Goal: Information Seeking & Learning: Learn about a topic

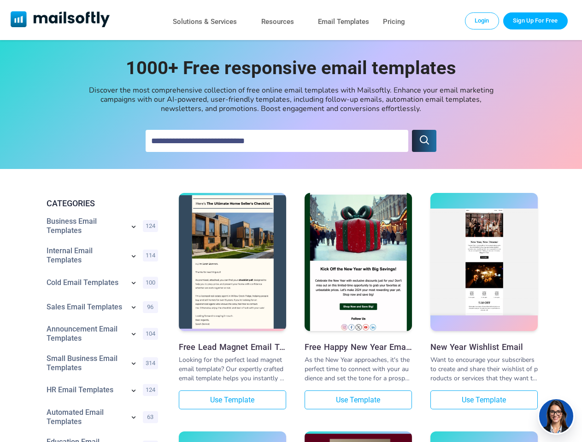
click at [424, 141] on icon "submit" at bounding box center [424, 139] width 11 height 11
click at [134, 228] on icon at bounding box center [134, 227] width 4 height 2
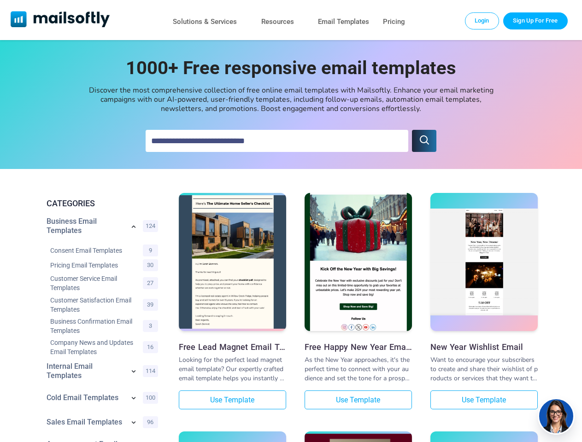
click at [134, 257] on div "Consent Email Templates 9" at bounding box center [104, 250] width 115 height 15
click at [134, 284] on link "Customer Service Email Templates" at bounding box center [94, 283] width 88 height 18
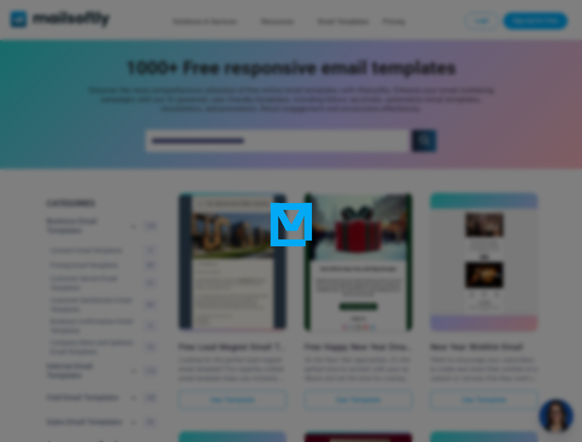
click at [134, 308] on div at bounding box center [291, 221] width 582 height 442
click at [134, 335] on div at bounding box center [291, 221] width 582 height 442
click at [134, 364] on div at bounding box center [291, 221] width 582 height 442
click at [134, 392] on div at bounding box center [291, 221] width 582 height 442
click at [134, 418] on div at bounding box center [291, 221] width 582 height 442
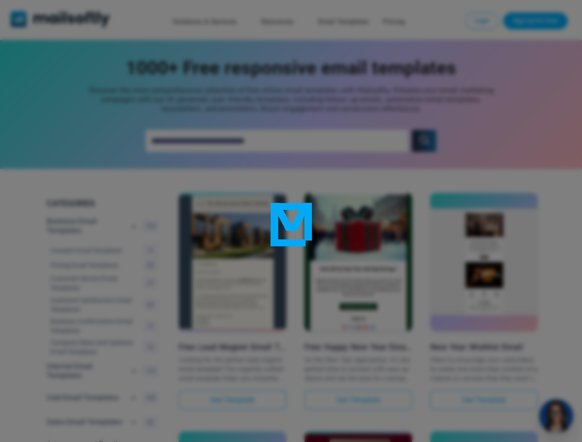
click at [556, 416] on div at bounding box center [291, 221] width 582 height 442
